Goal: Information Seeking & Learning: Learn about a topic

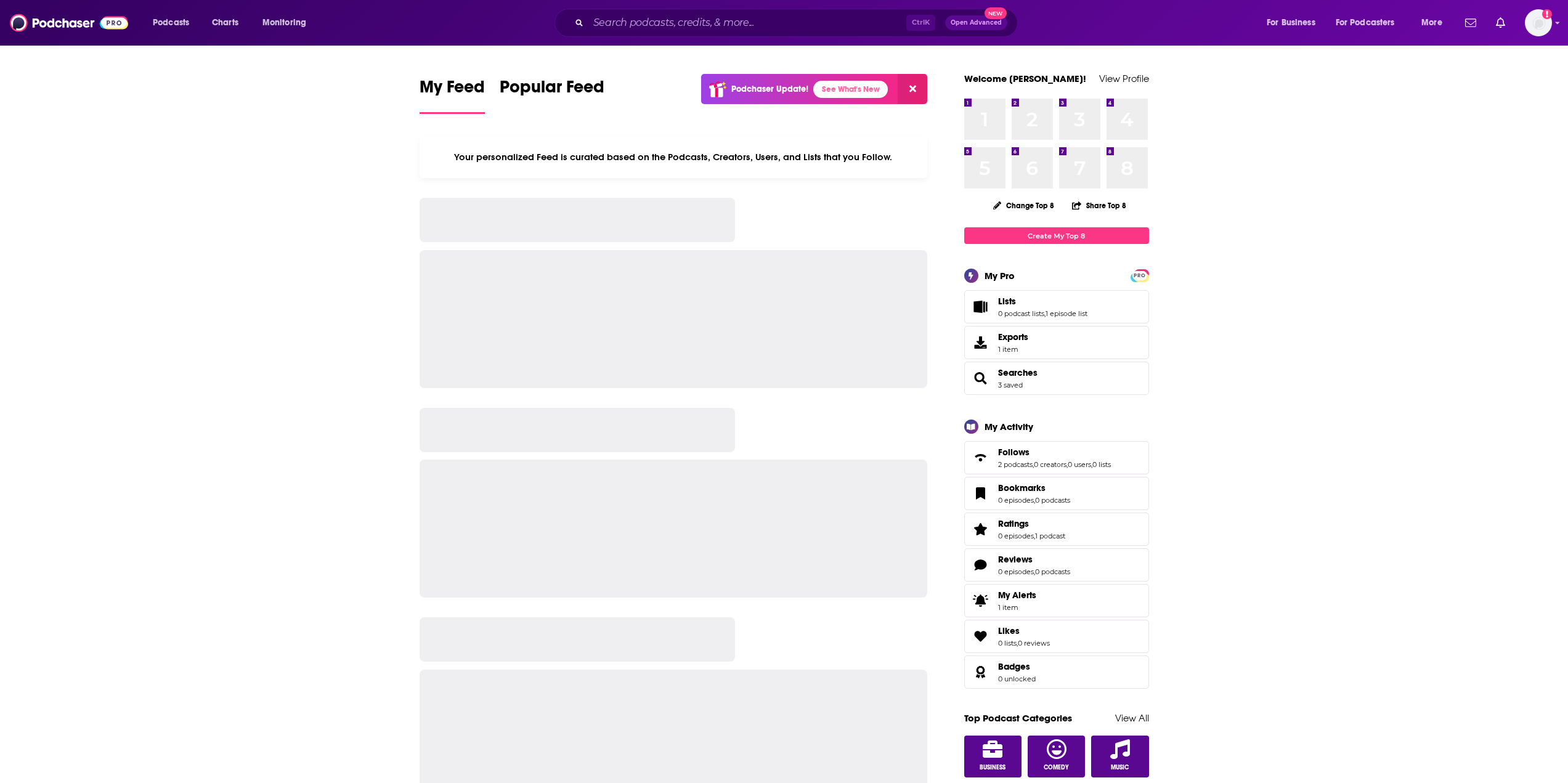
click at [628, 12] on div "Ctrl K Open Advanced New" at bounding box center [786, 22] width 463 height 28
click at [627, 17] on input "Search podcasts, credits, & more..." at bounding box center [747, 22] width 318 height 20
paste input "The Empowering [MEDICAL_DATA] Podcast"
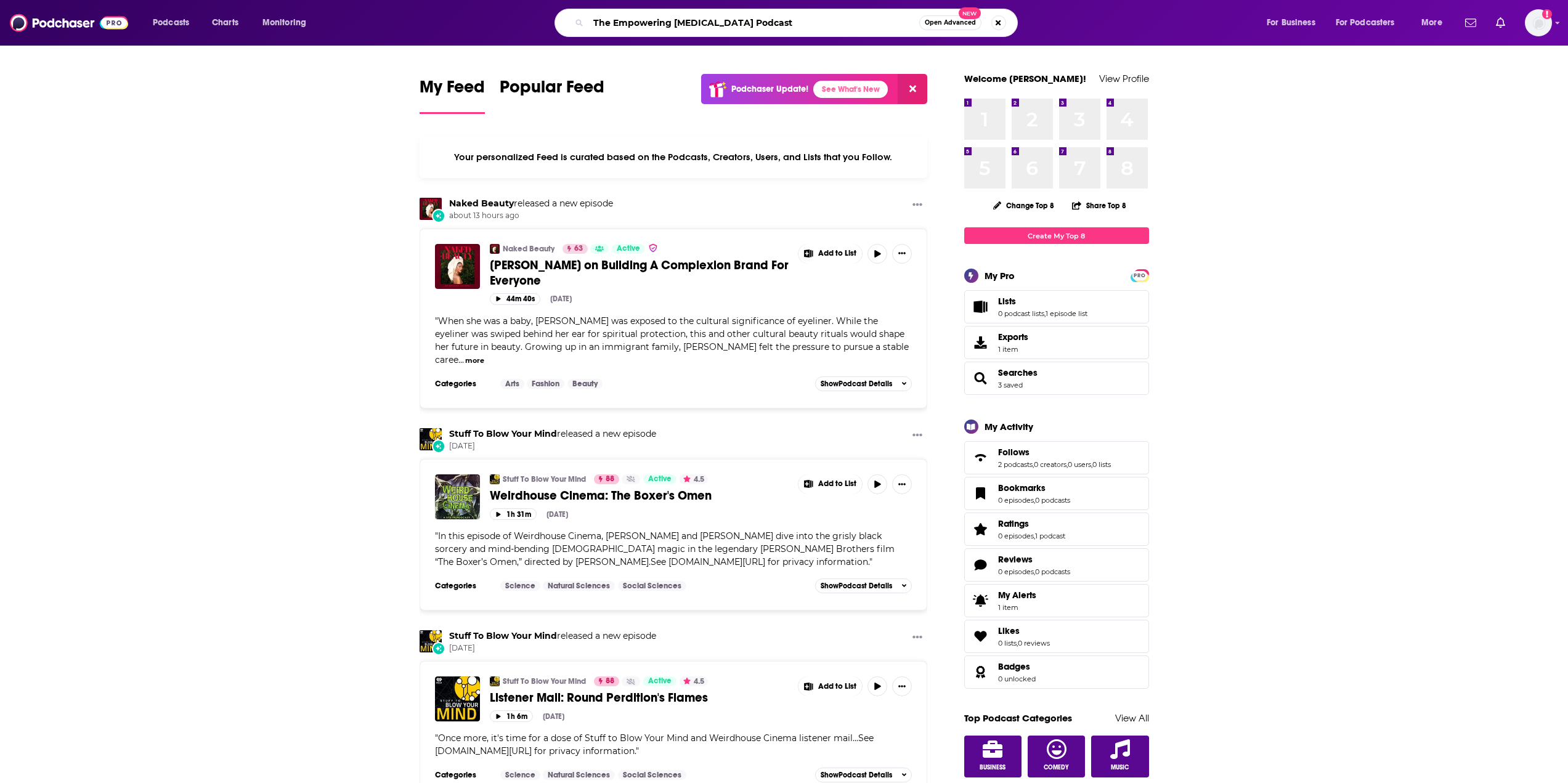
type input "The Empowering [MEDICAL_DATA] Podcast"
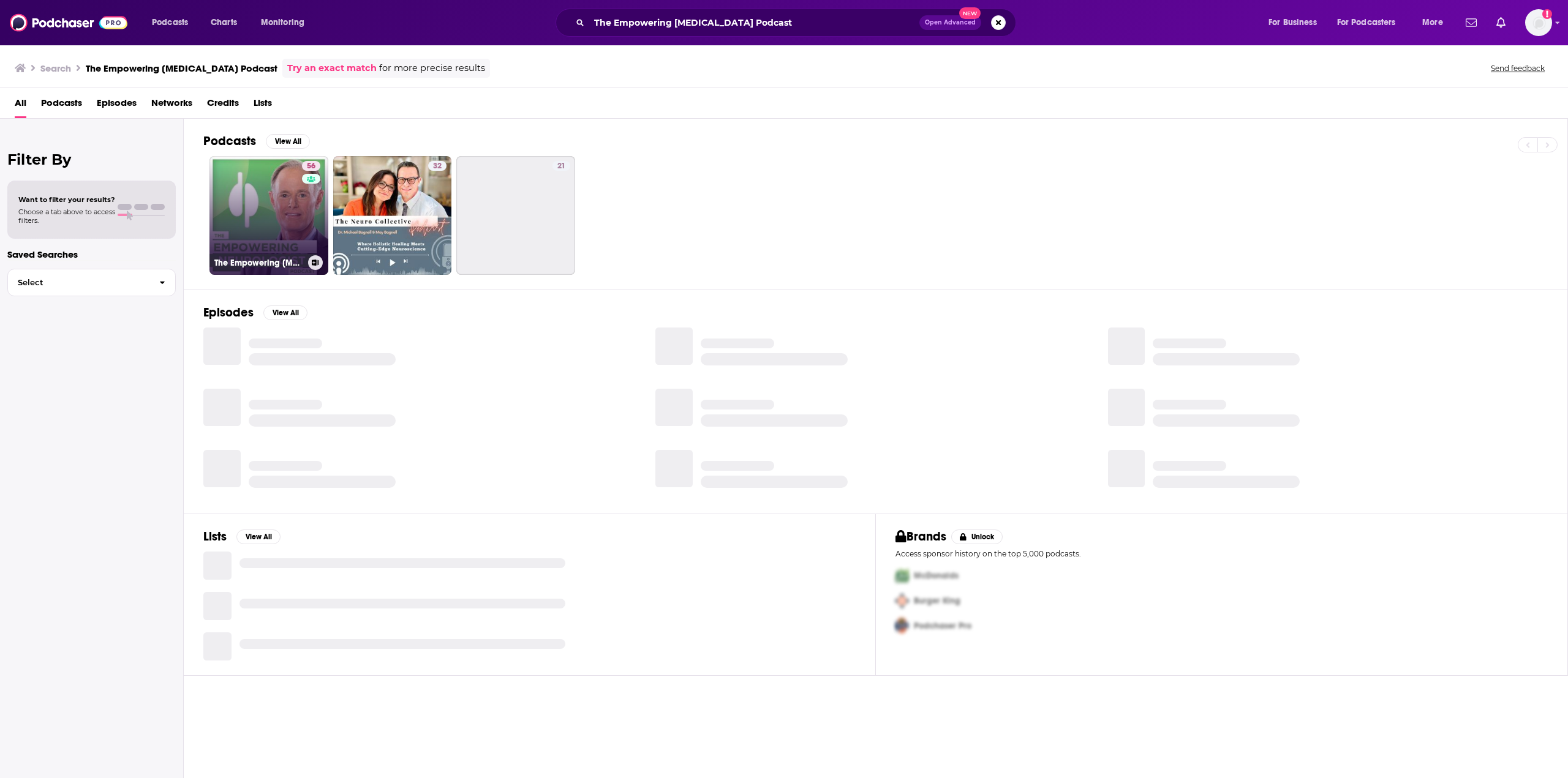
click at [279, 209] on link "56 The Empowering [MEDICAL_DATA] Podcast" at bounding box center [269, 215] width 119 height 119
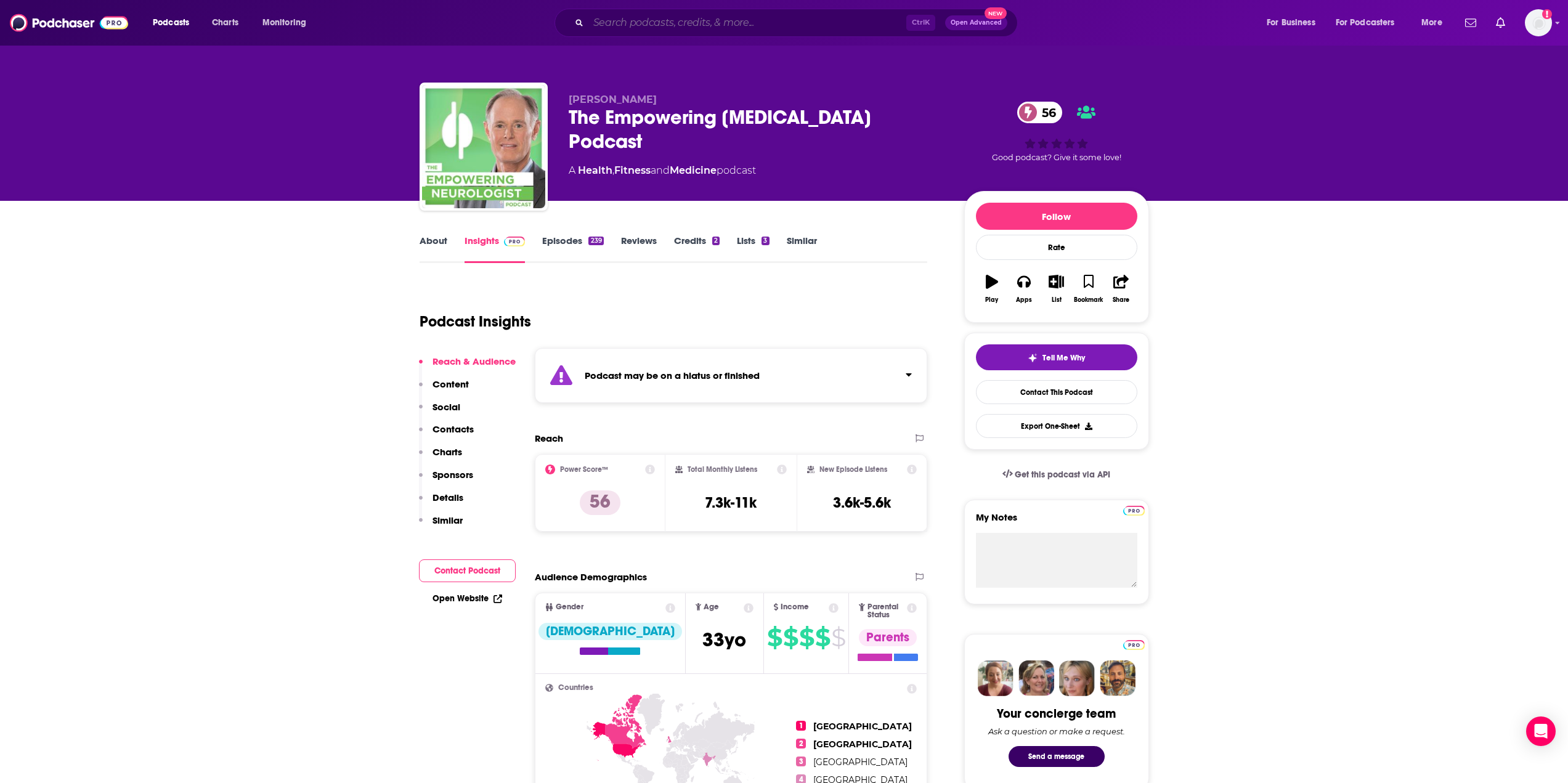
click at [684, 13] on input "Search podcasts, credits, & more..." at bounding box center [747, 22] width 318 height 20
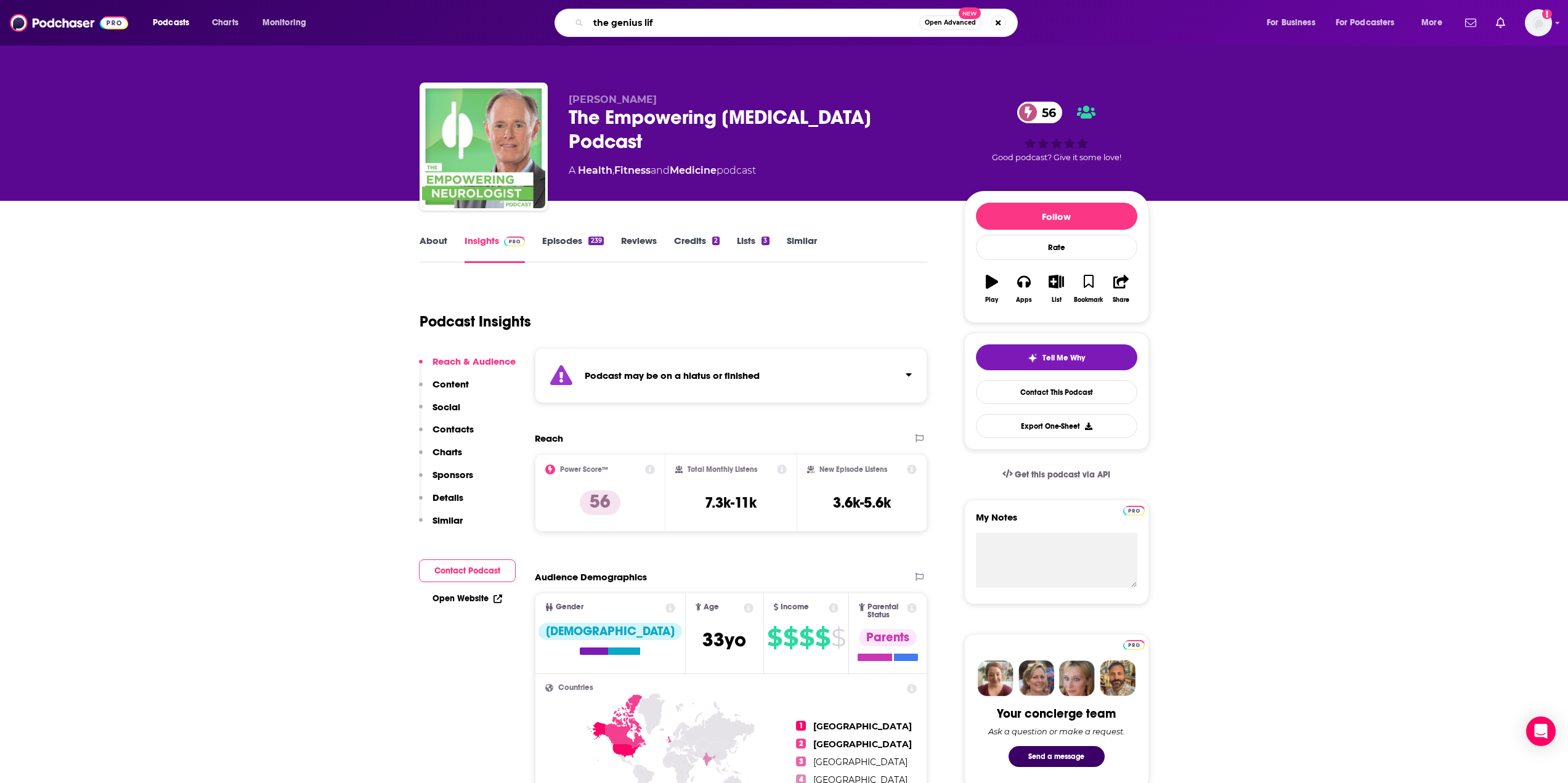
type input "the genius life"
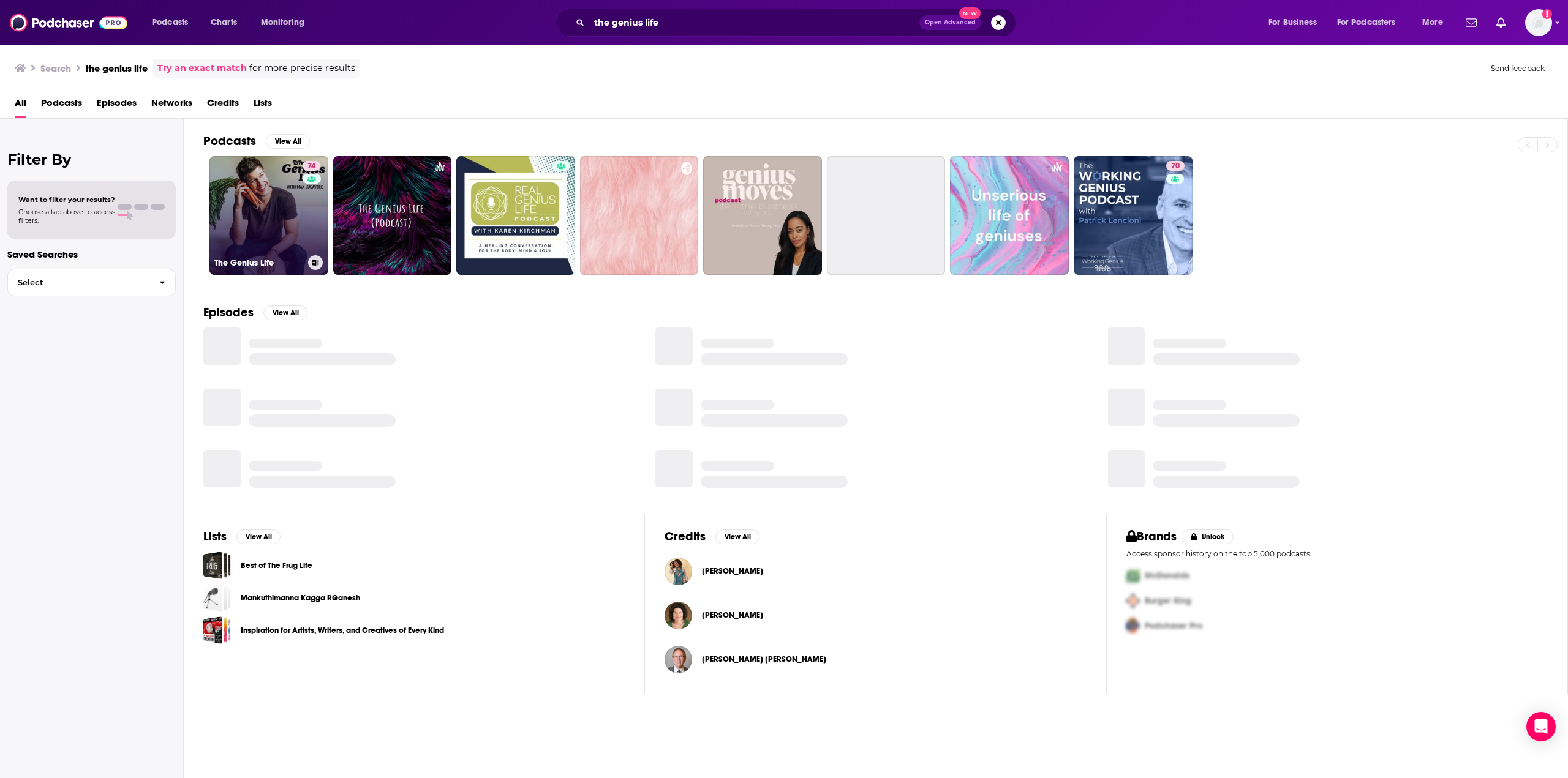
click at [273, 212] on link "74 The Genius Life" at bounding box center [269, 215] width 119 height 119
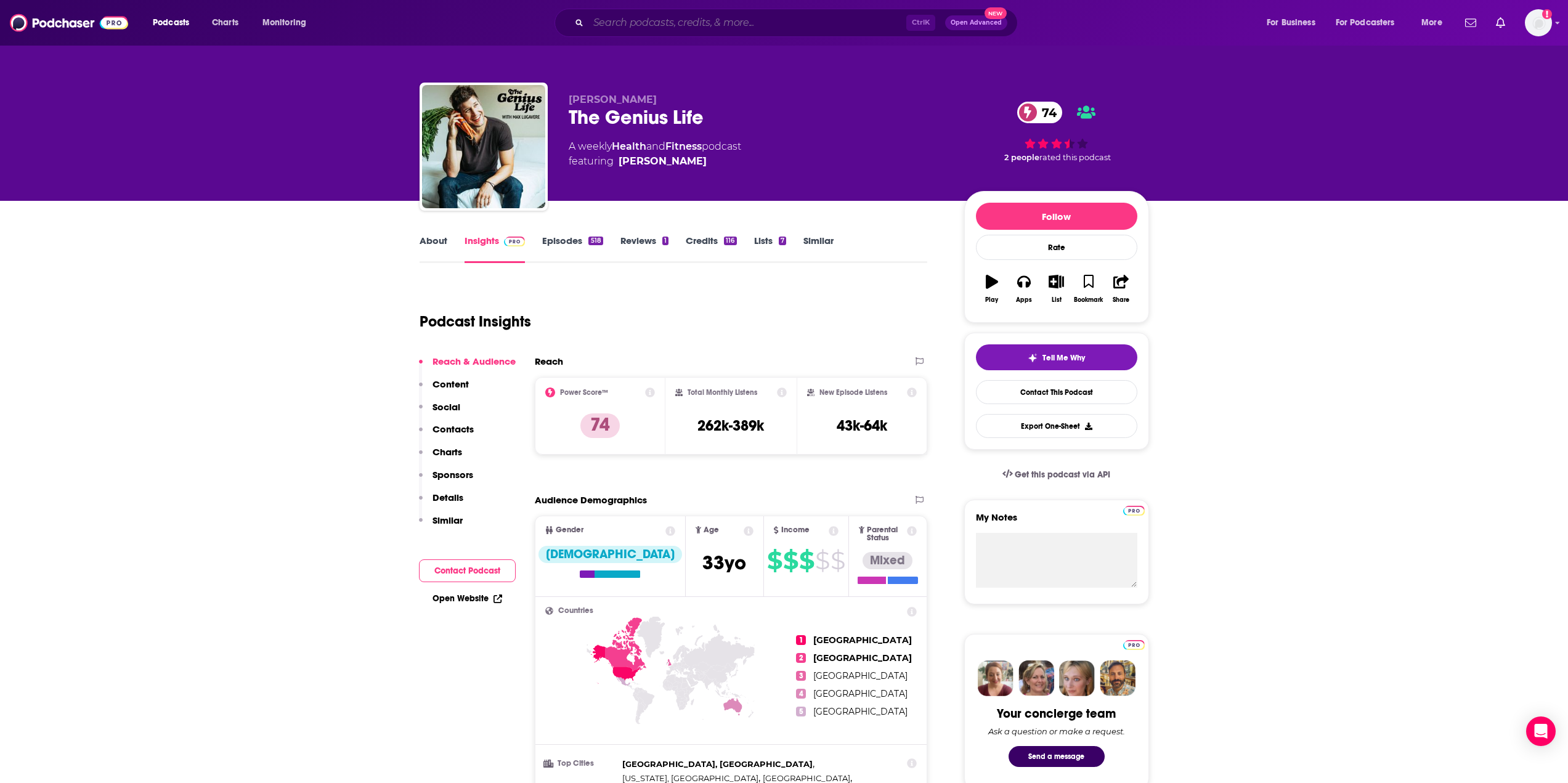
click at [627, 22] on input "Search podcasts, credits, & more..." at bounding box center [747, 22] width 318 height 20
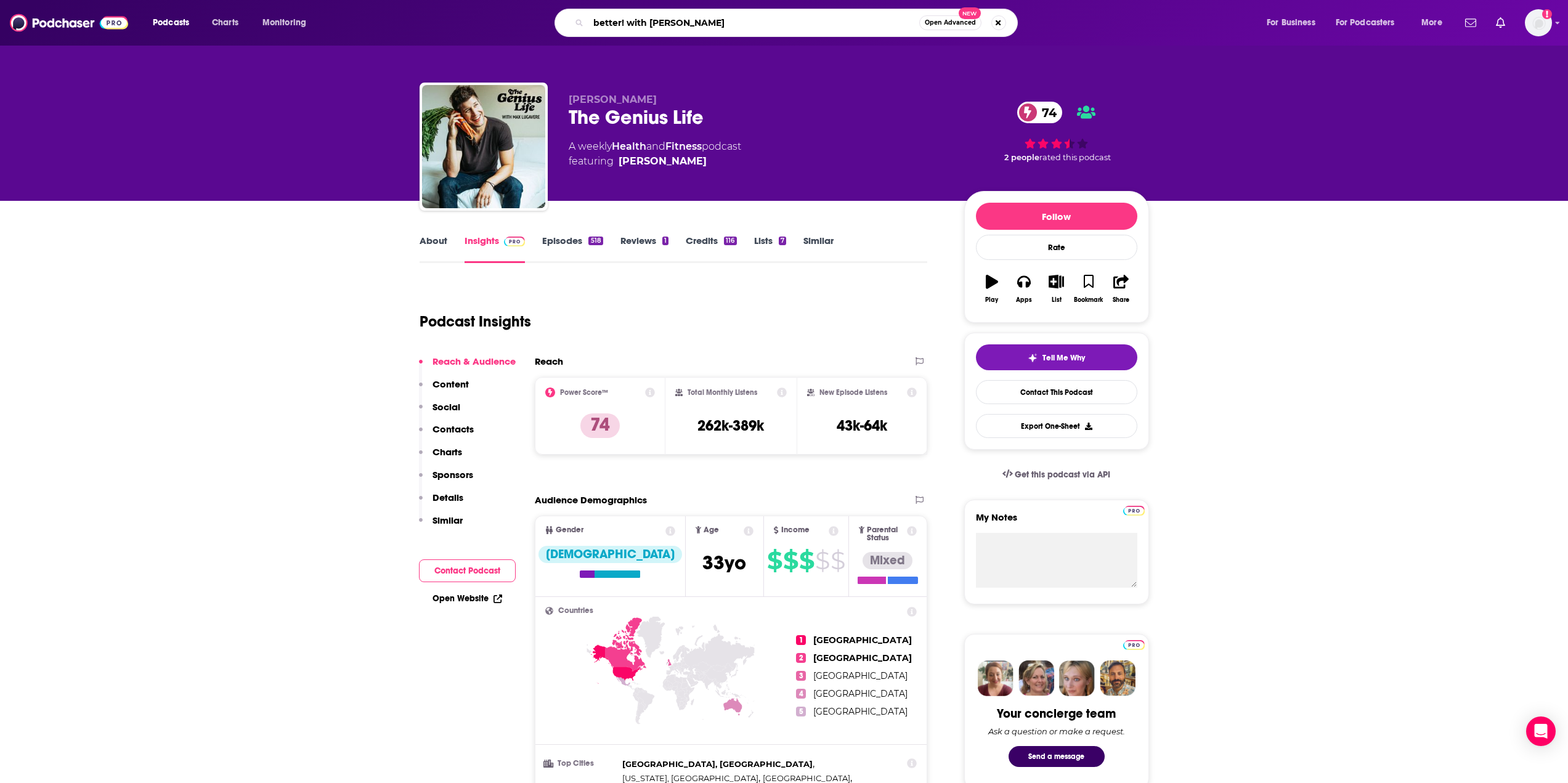
type input "better! with [PERSON_NAME]"
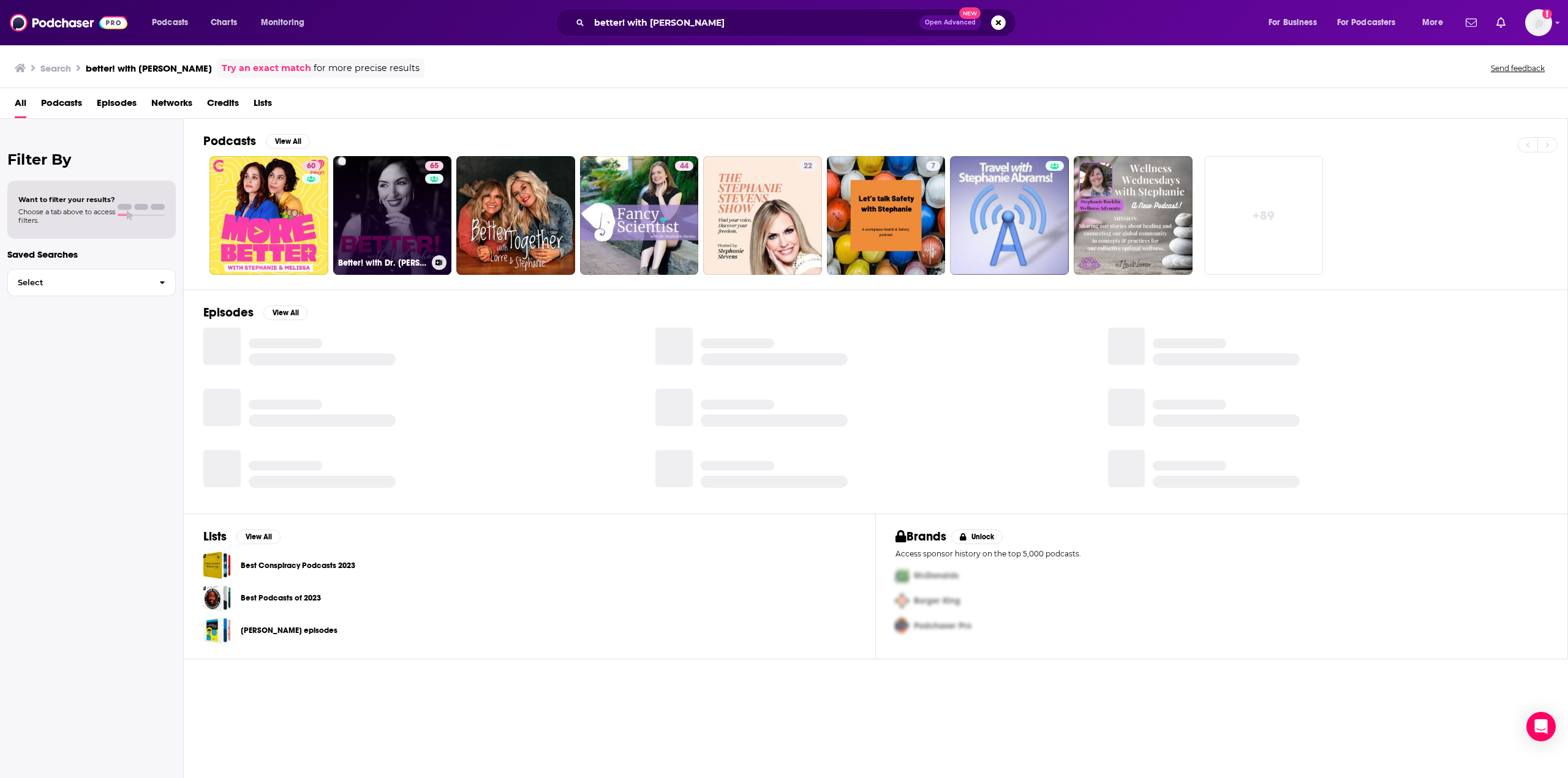
click at [388, 226] on link "65 Better! with Dr. [PERSON_NAME]" at bounding box center [392, 215] width 119 height 119
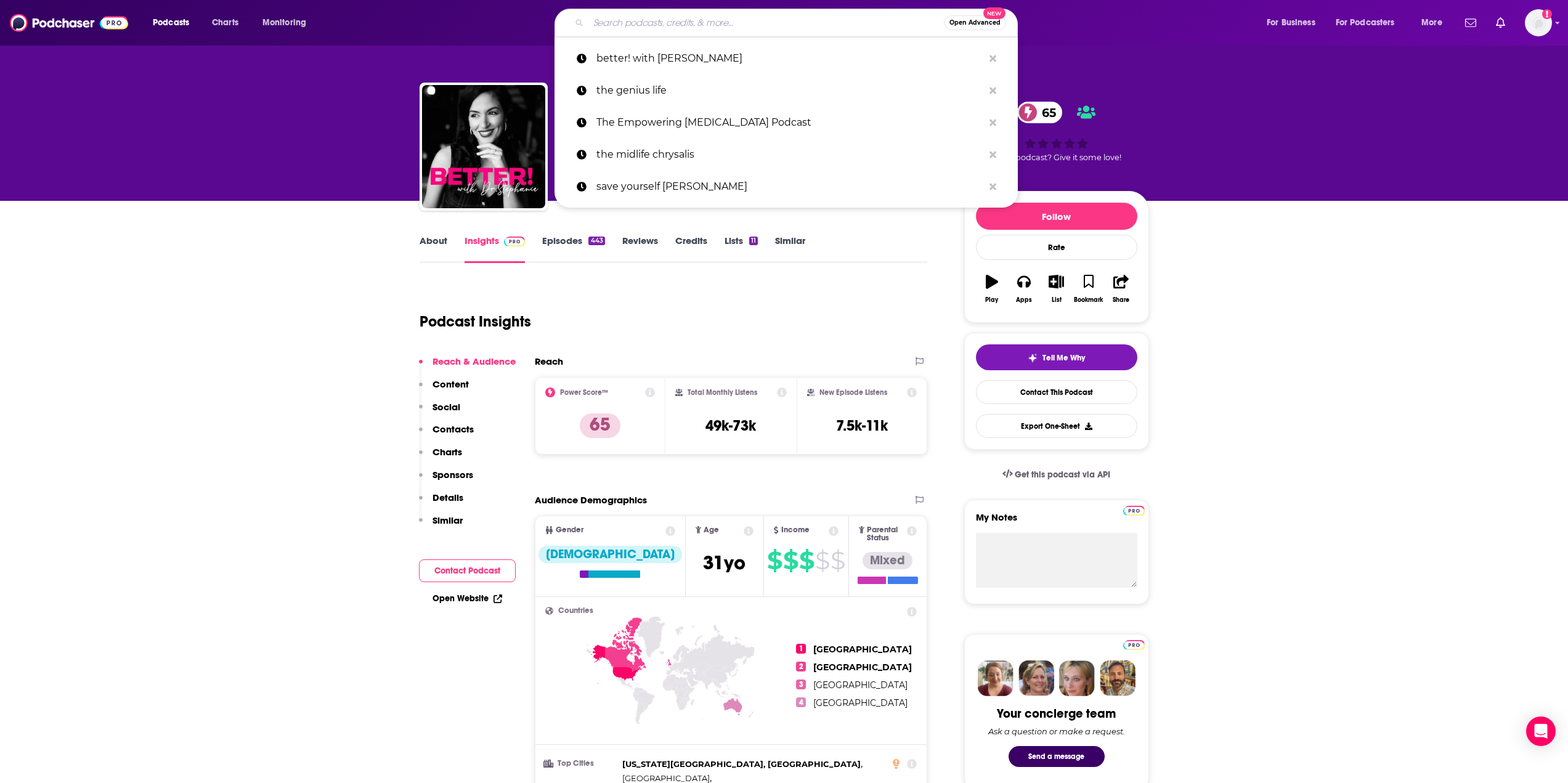
click at [614, 18] on input "Search podcasts, credits, & more..." at bounding box center [766, 22] width 355 height 20
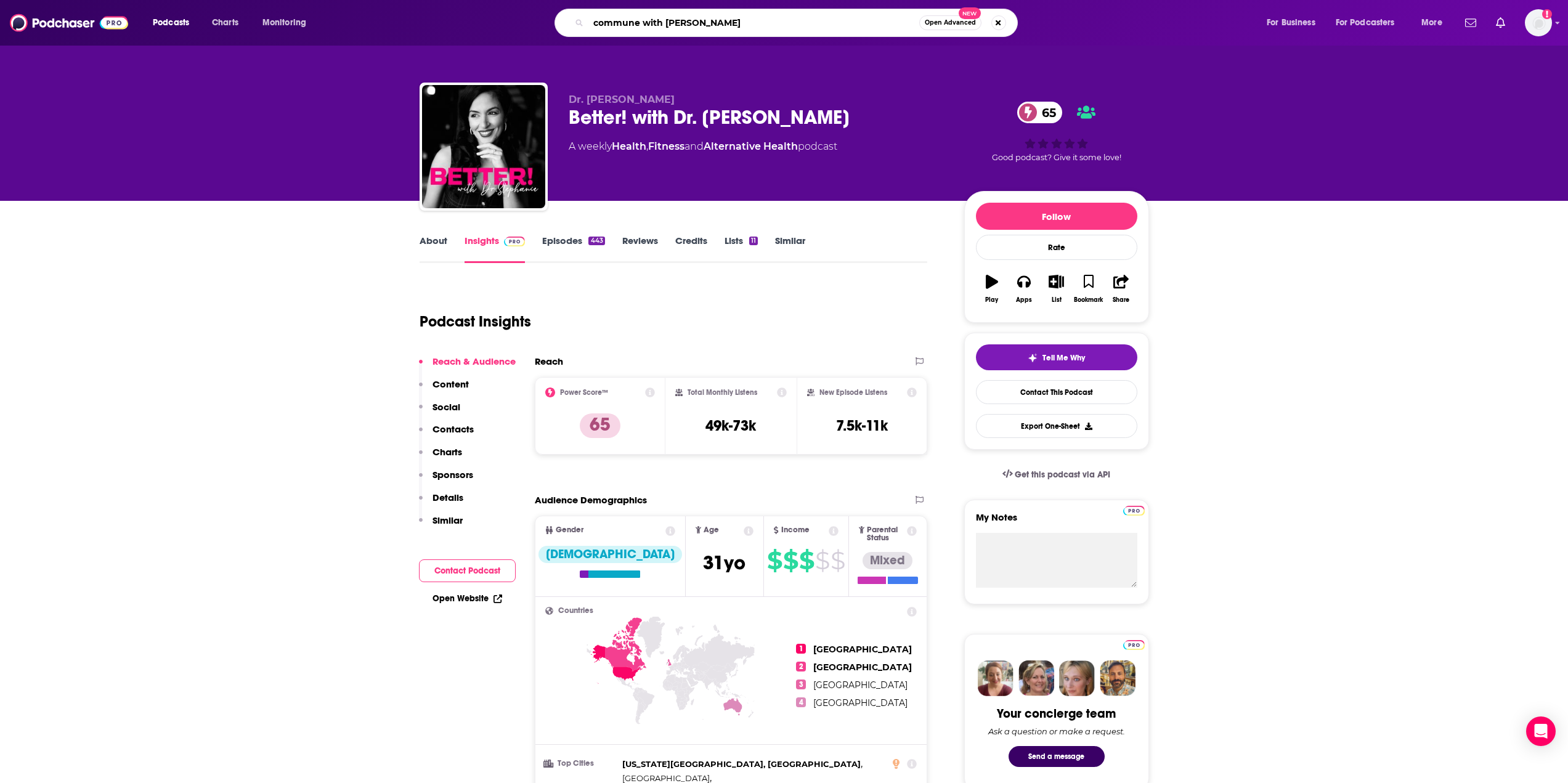
type input "commune with [PERSON_NAME]"
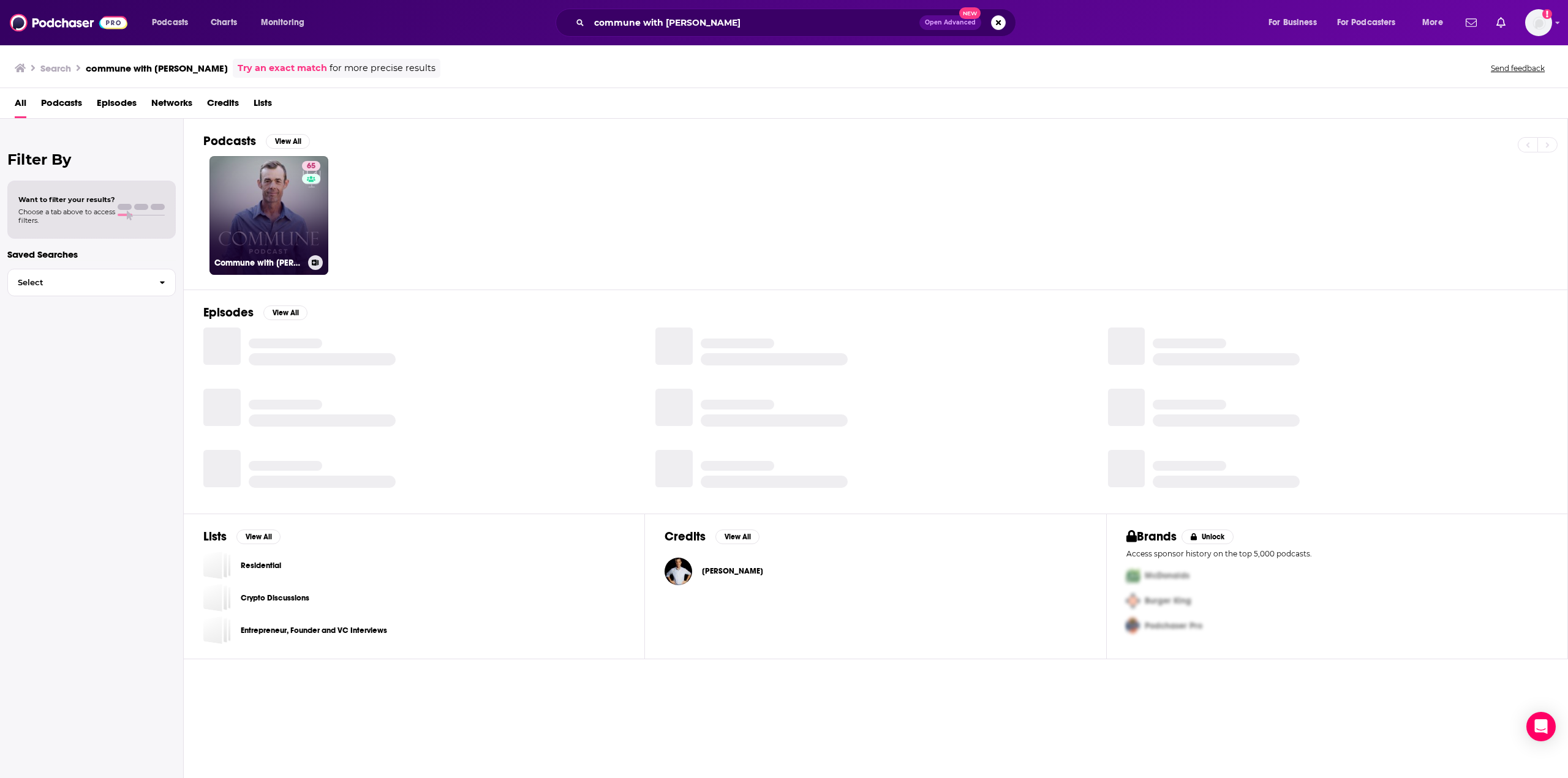
click at [266, 182] on link "65 Commune with [PERSON_NAME]" at bounding box center [269, 215] width 119 height 119
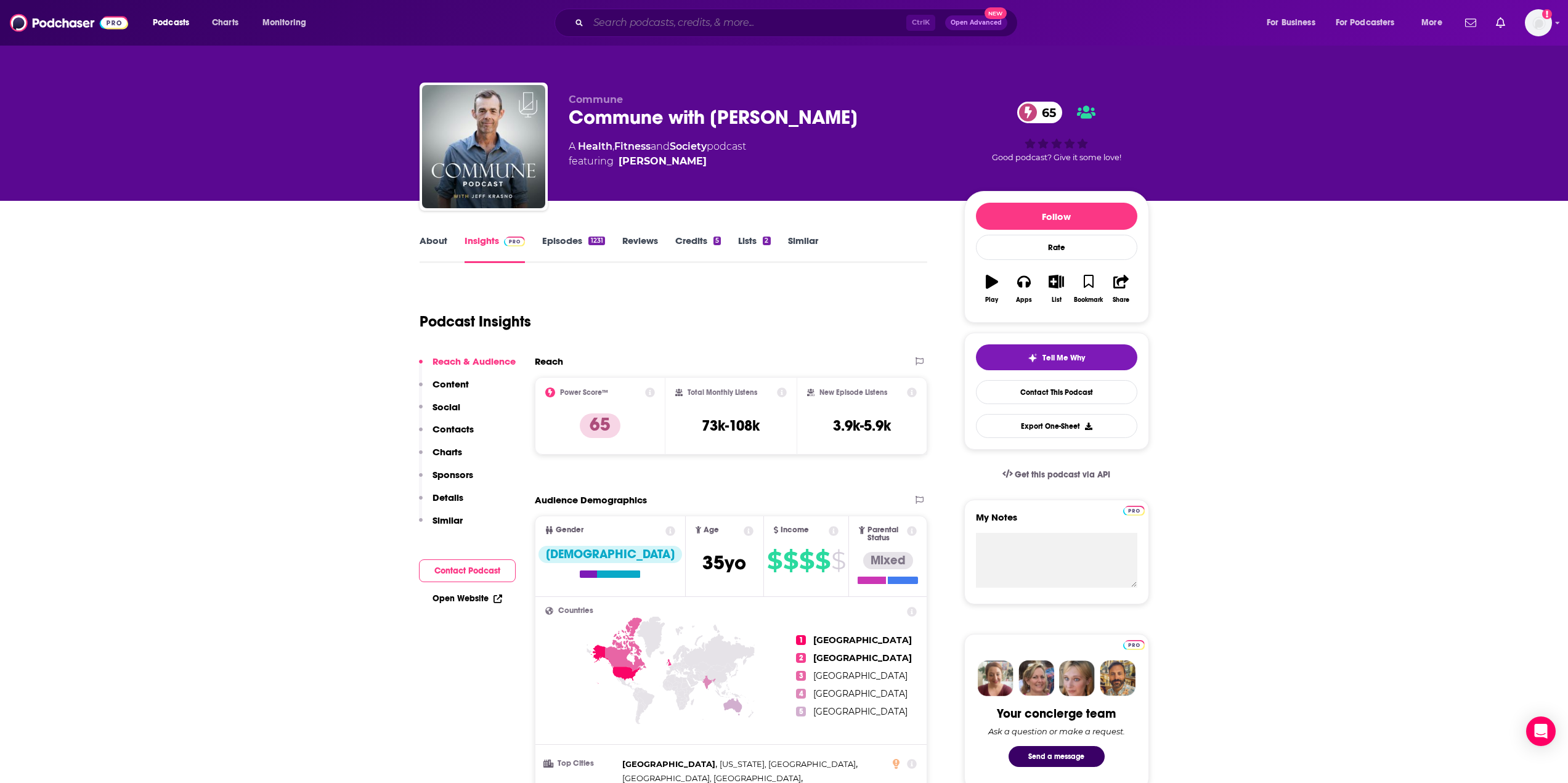
click at [641, 22] on input "Search podcasts, credits, & more..." at bounding box center [747, 22] width 318 height 20
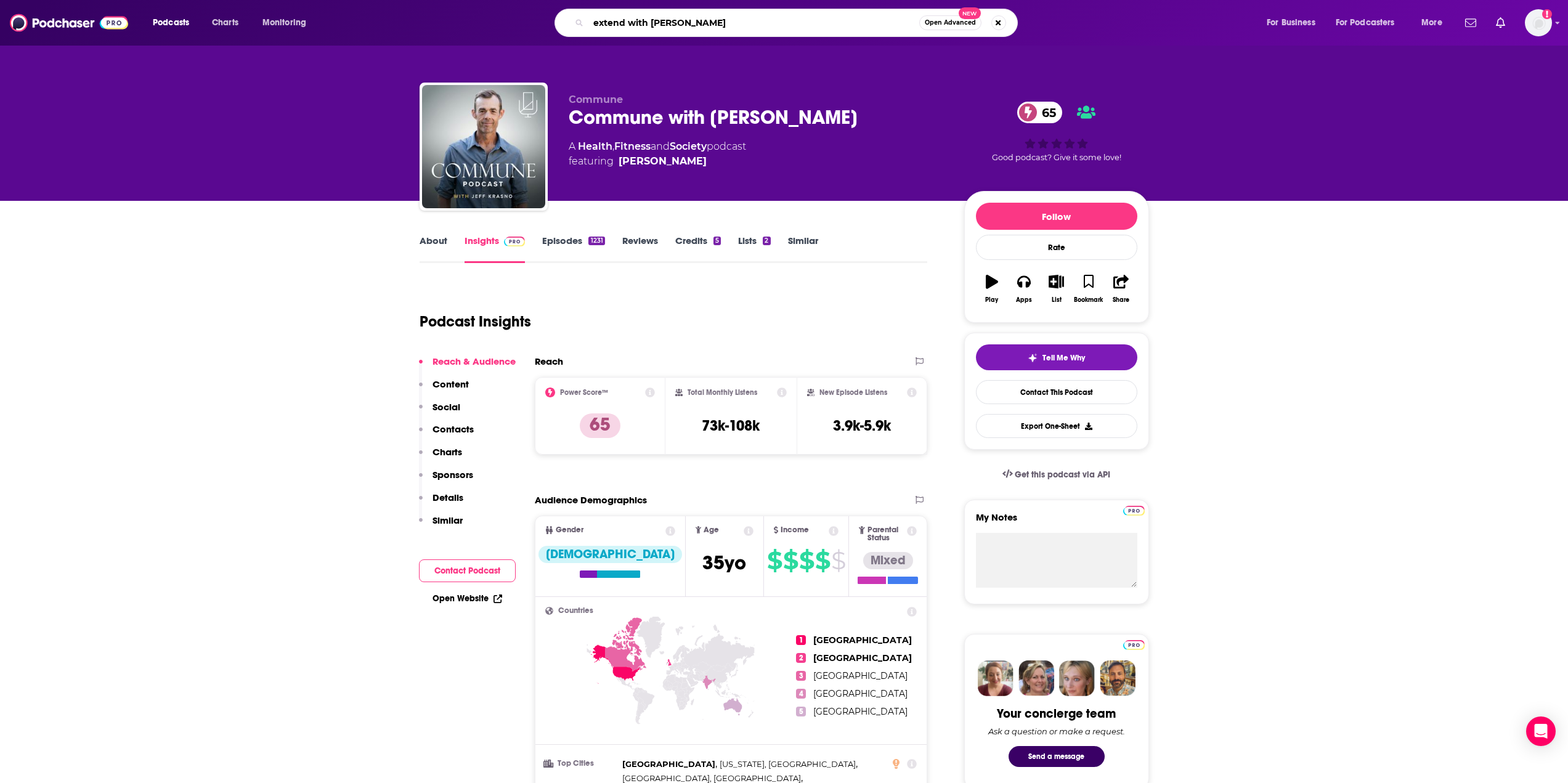
type input "extend with [PERSON_NAME]"
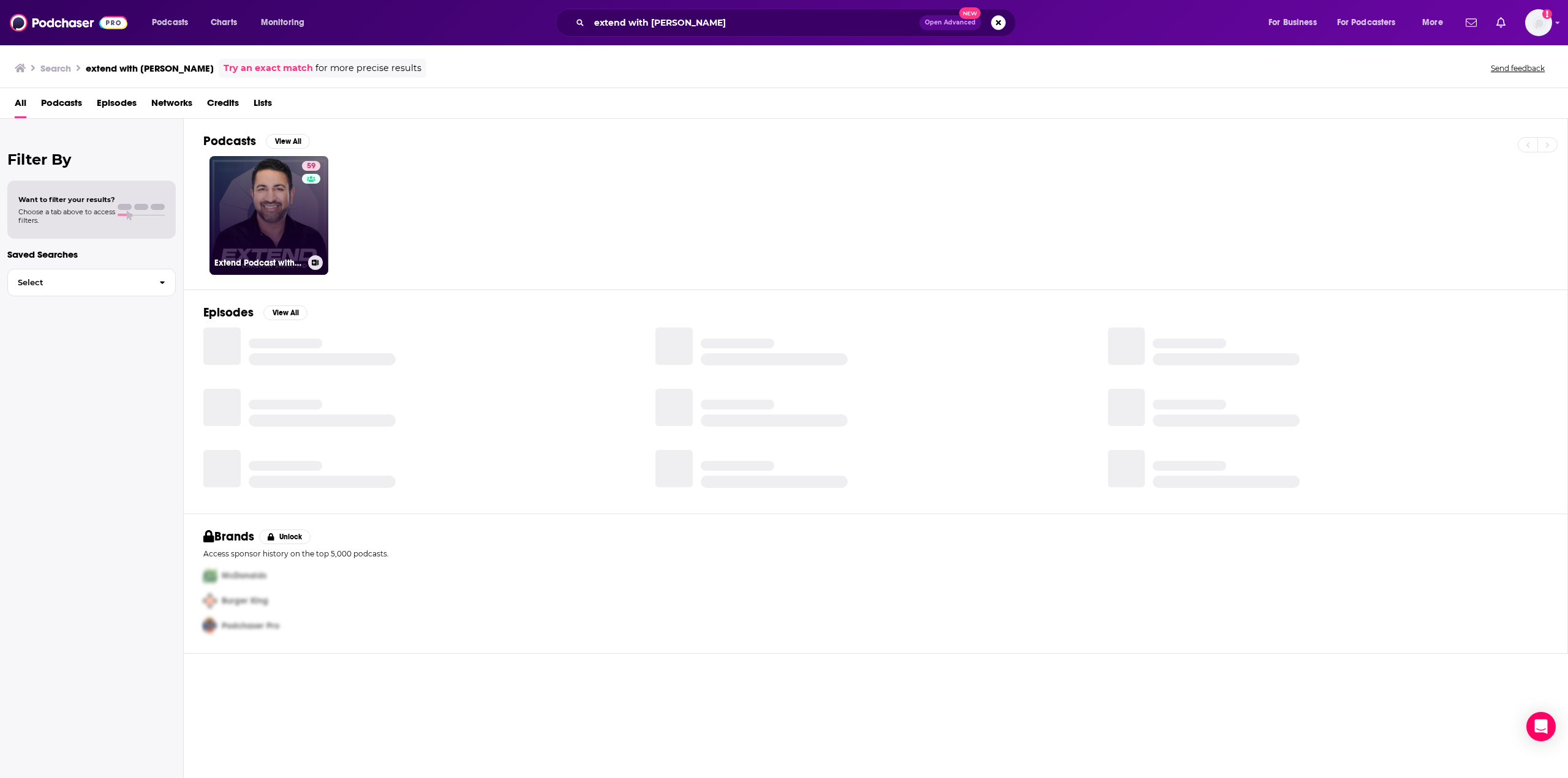
click at [292, 186] on link "59 Extend Podcast with [PERSON_NAME], [GEOGRAPHIC_DATA]" at bounding box center [269, 215] width 119 height 119
